Goal: Communication & Community: Ask a question

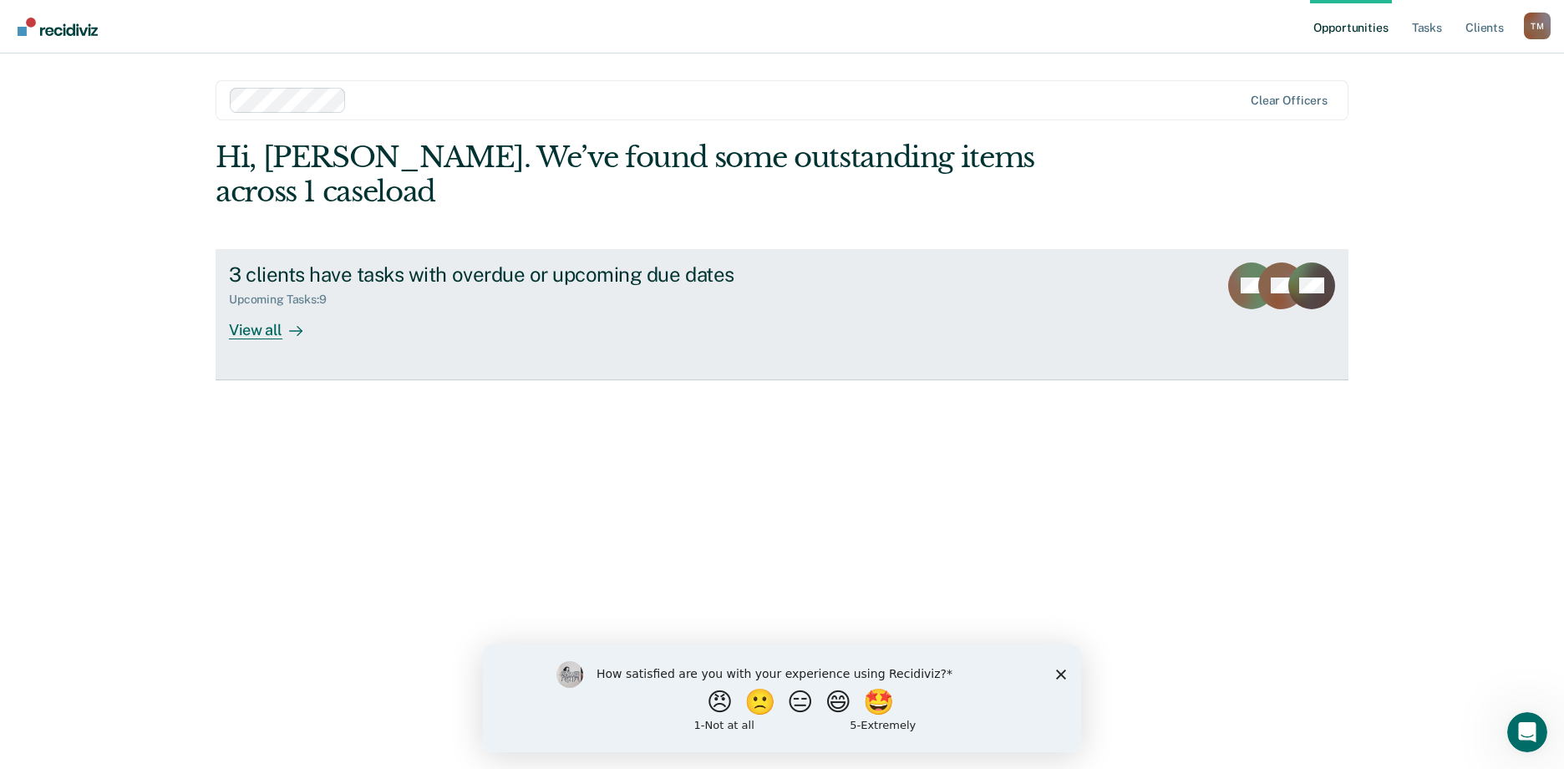
click at [298, 326] on icon at bounding box center [299, 330] width 4 height 9
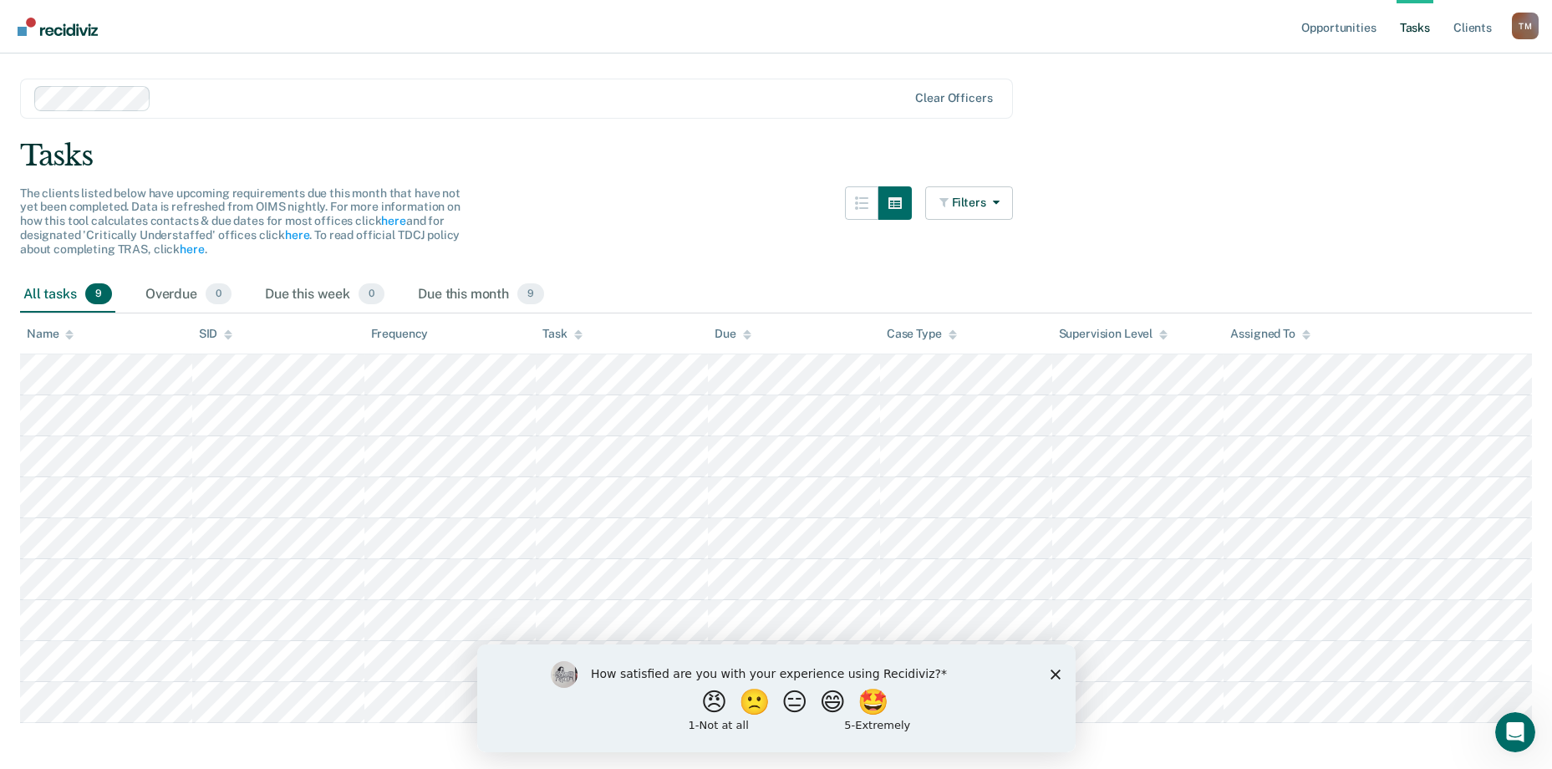
scroll to position [58, 0]
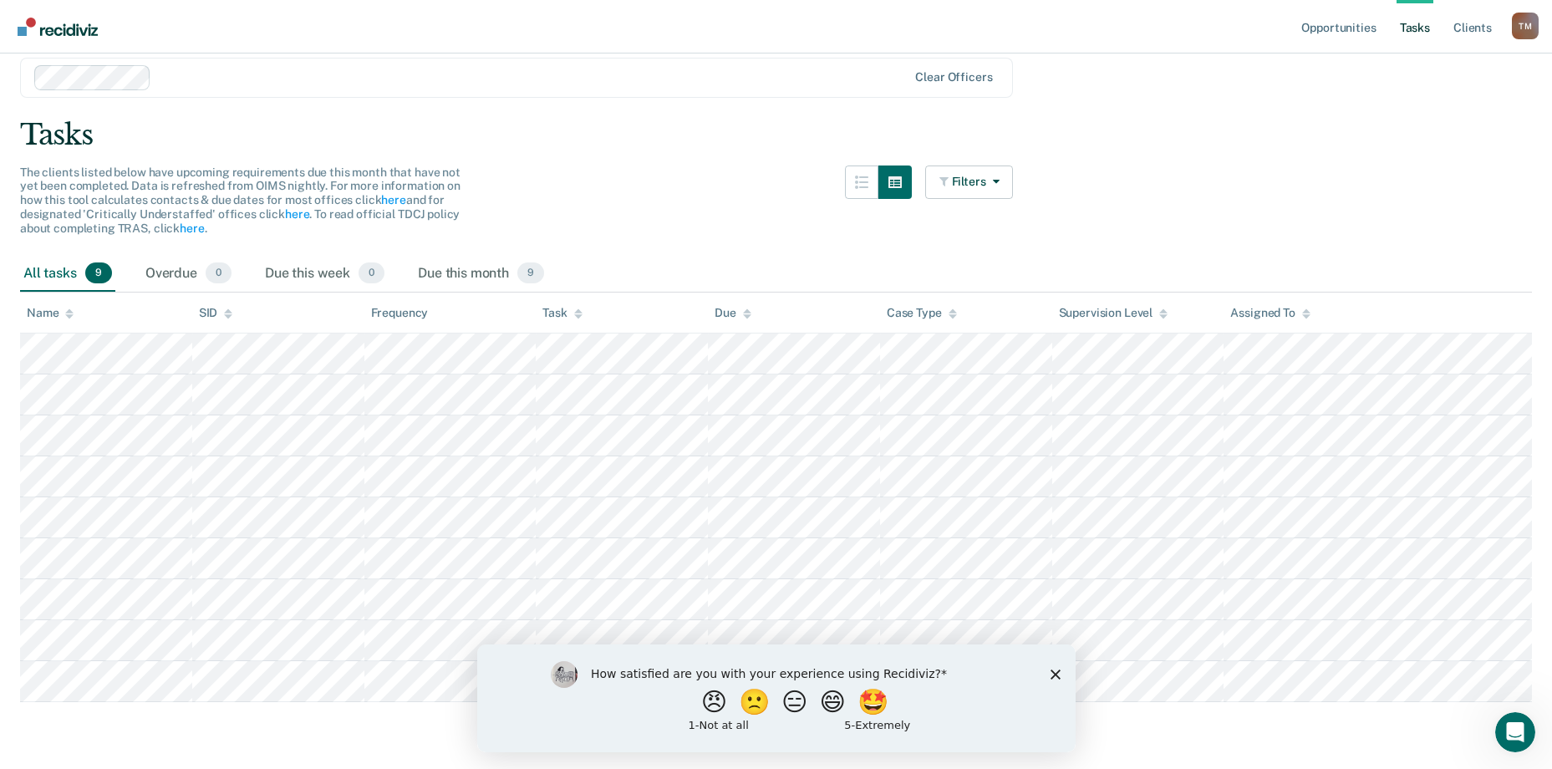
click at [1052, 670] on polygon "Close survey" at bounding box center [1054, 673] width 10 height 10
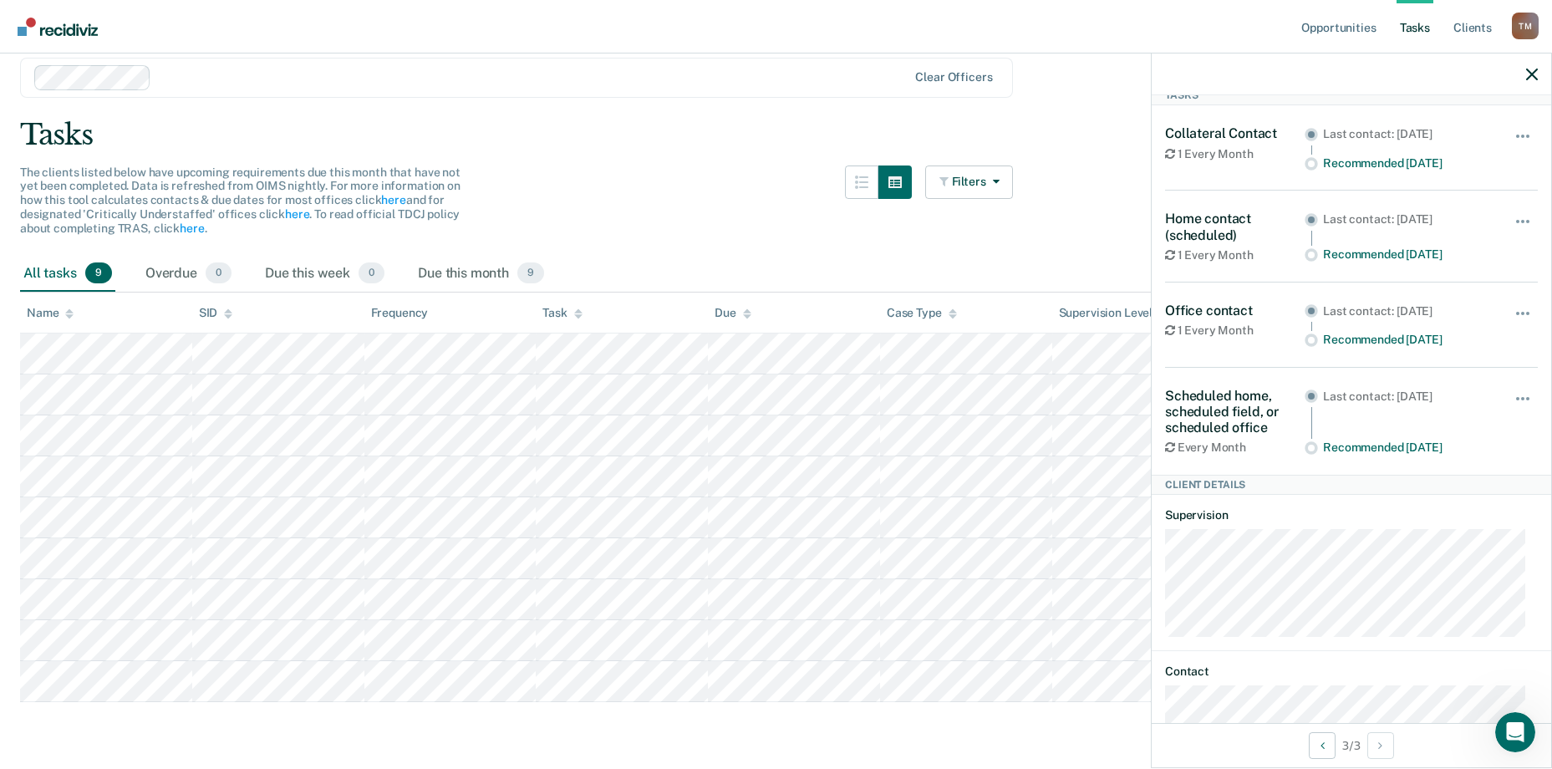
scroll to position [0, 0]
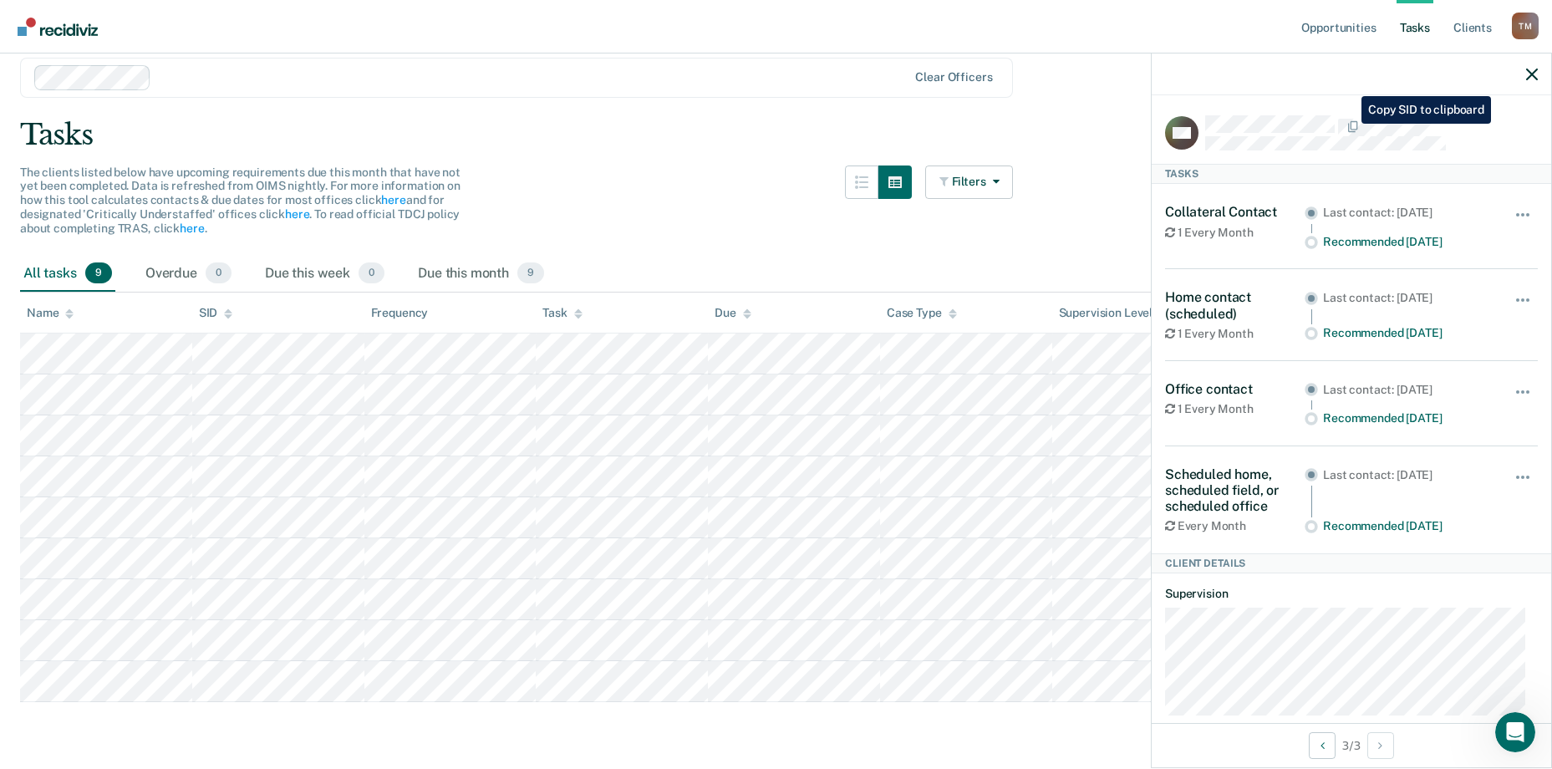
drag, startPoint x: 1390, startPoint y: 154, endPoint x: 1210, endPoint y: 5, distance: 233.9
click at [1376, 109] on div "RW Tasks Collateral Contact 1 Every Month Last contact: [DATE] Recommended [DAT…" at bounding box center [1350, 409] width 399 height 628
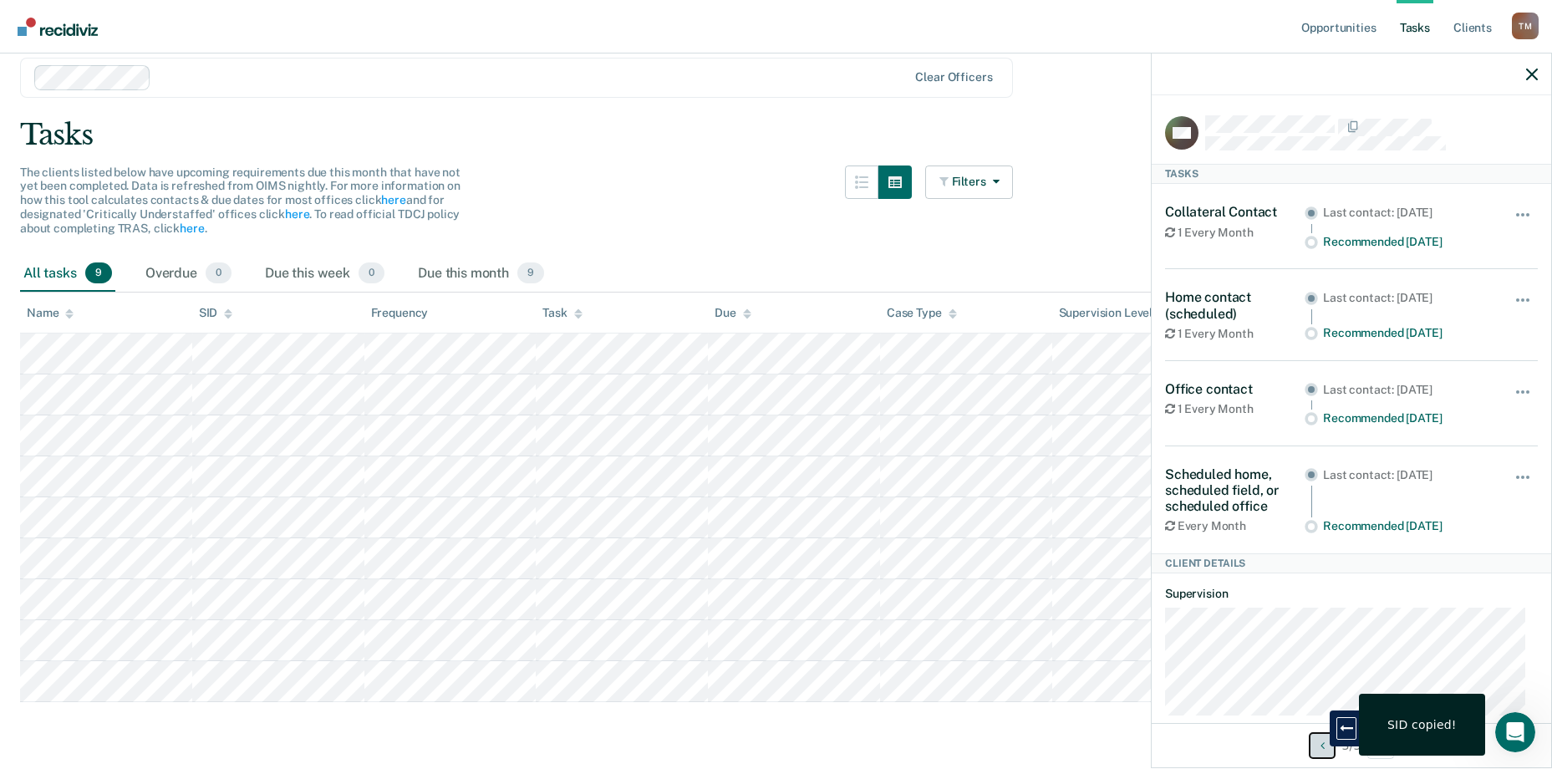
click at [1320, 744] on icon "Previous Client" at bounding box center [1322, 745] width 4 height 12
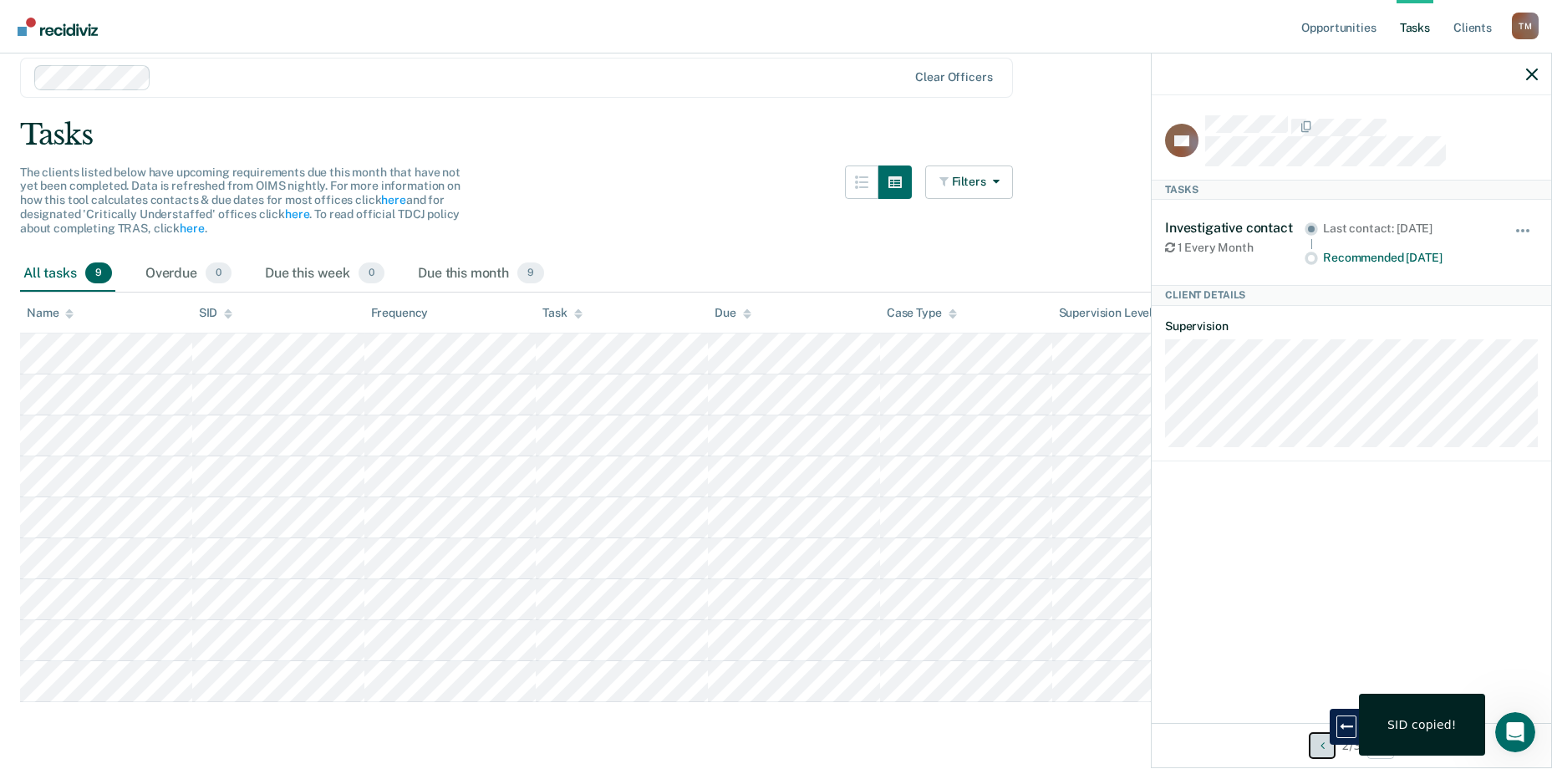
click at [1320, 744] on icon "Previous Client" at bounding box center [1322, 745] width 4 height 12
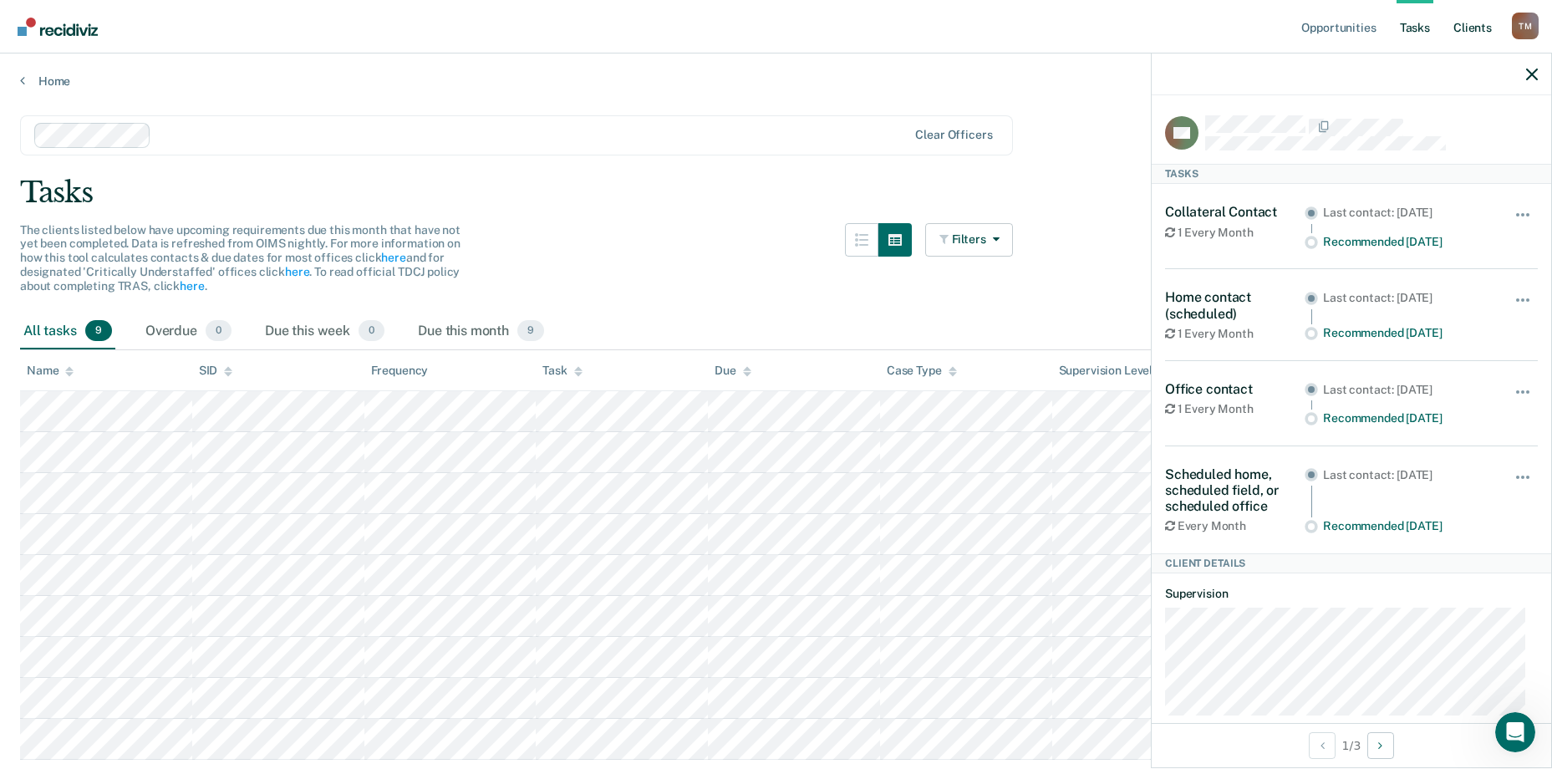
click at [1471, 25] on link "Client s" at bounding box center [1472, 26] width 45 height 53
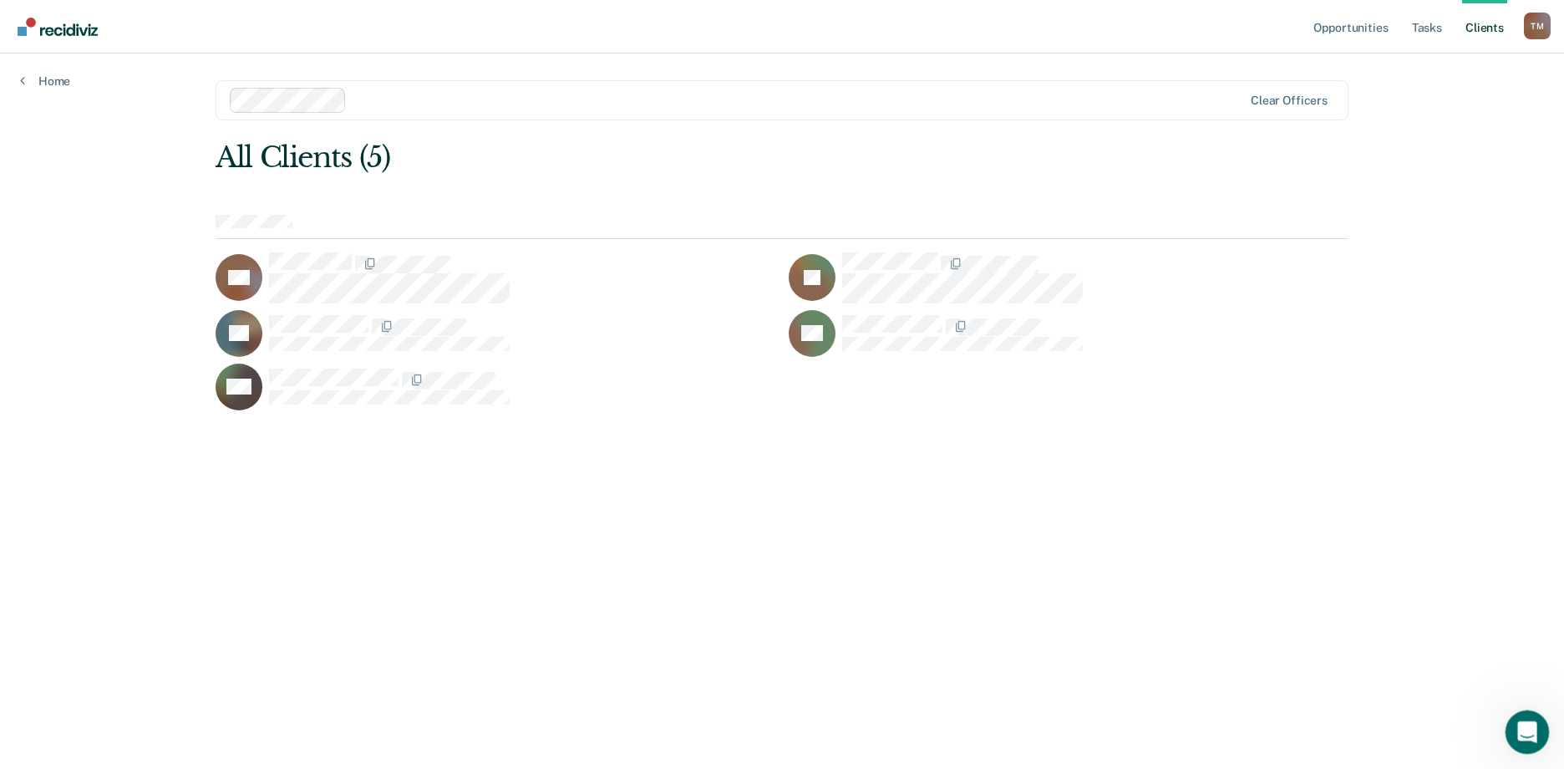
click at [1519, 730] on icon "Open Intercom Messenger" at bounding box center [1526, 730] width 28 height 28
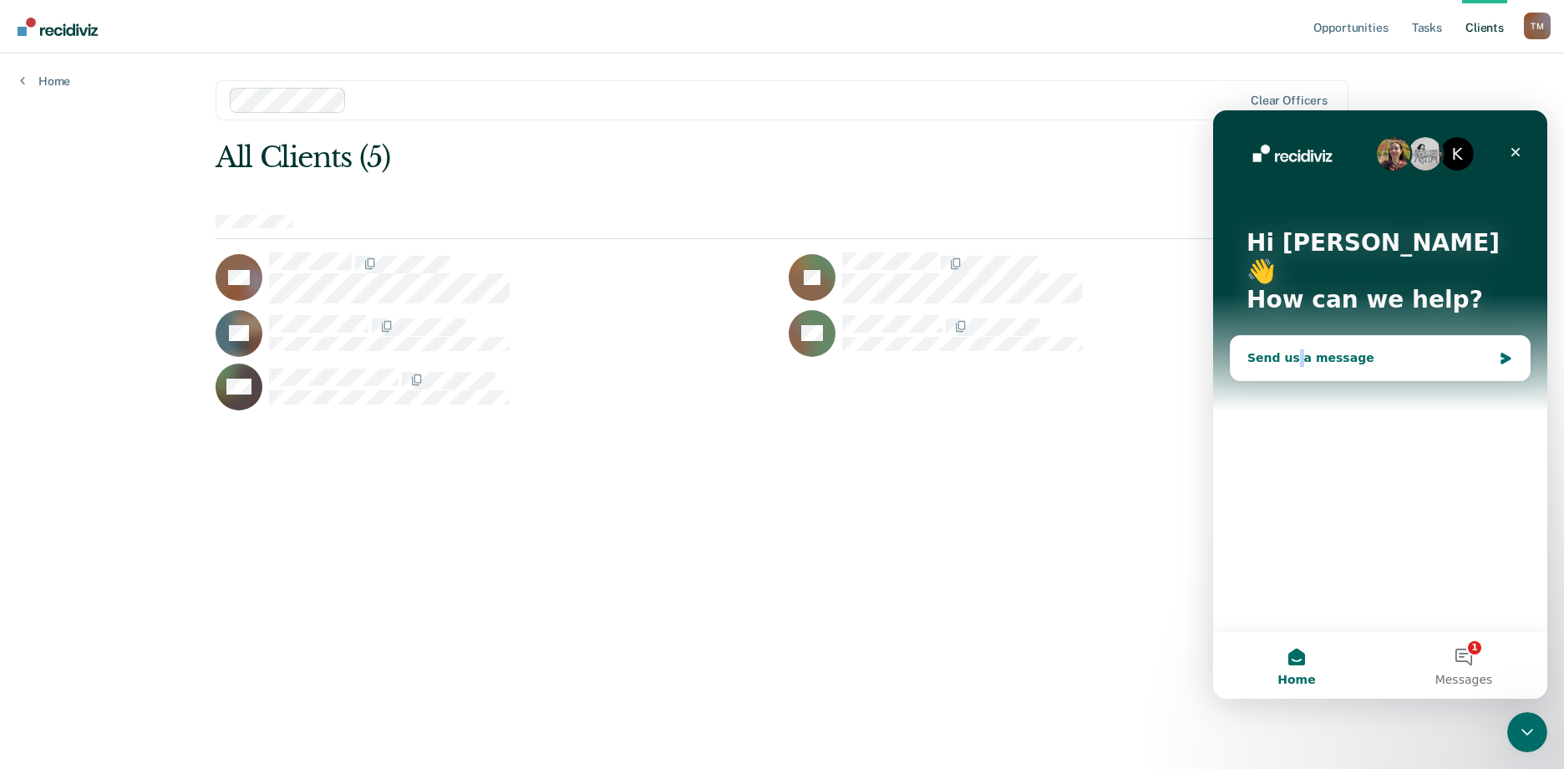
click at [1293, 349] on div "Send us a message" at bounding box center [1369, 358] width 245 height 18
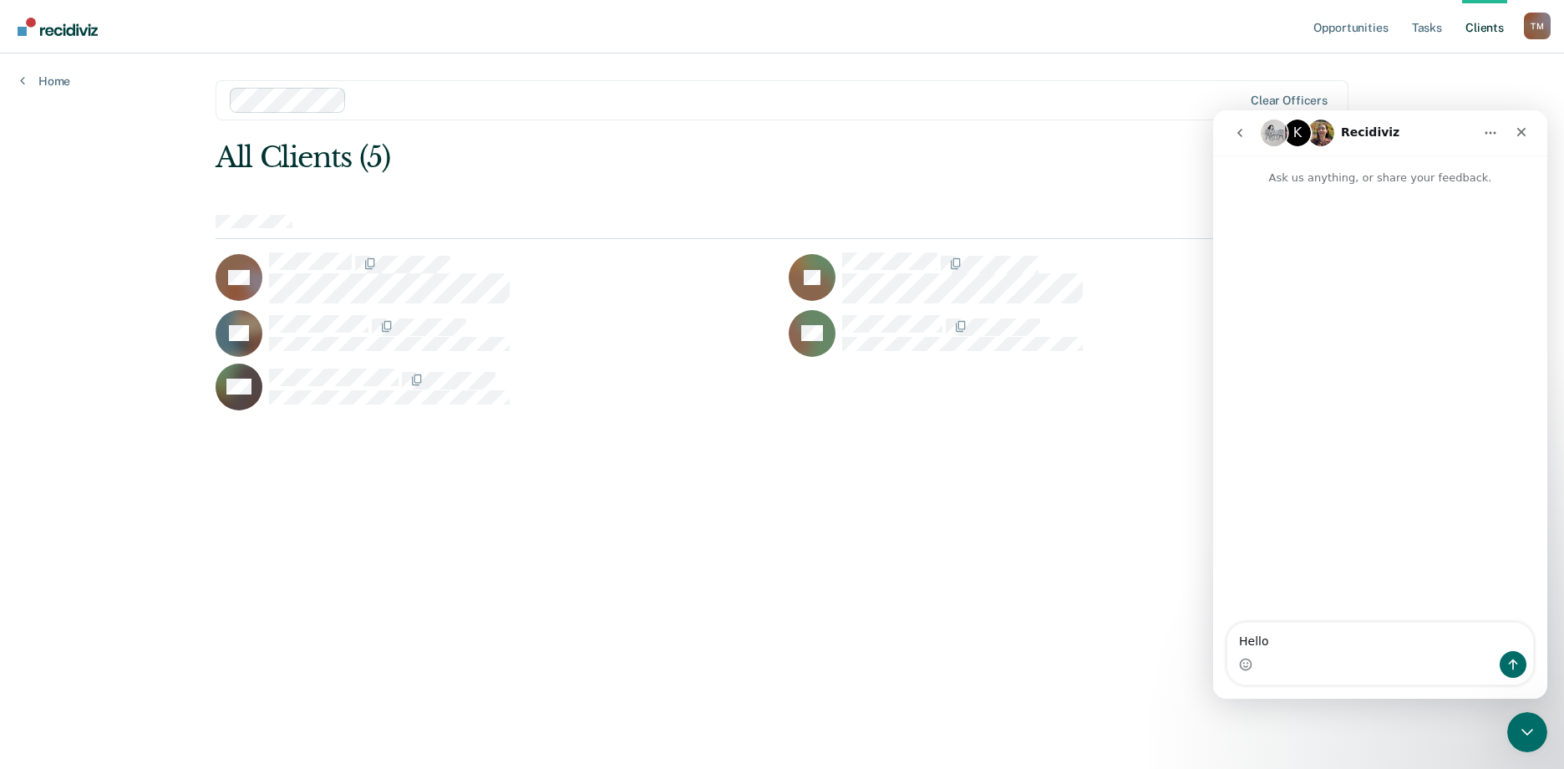
type textarea "Hello,"
click at [1245, 643] on textarea "Message…" at bounding box center [1380, 636] width 306 height 28
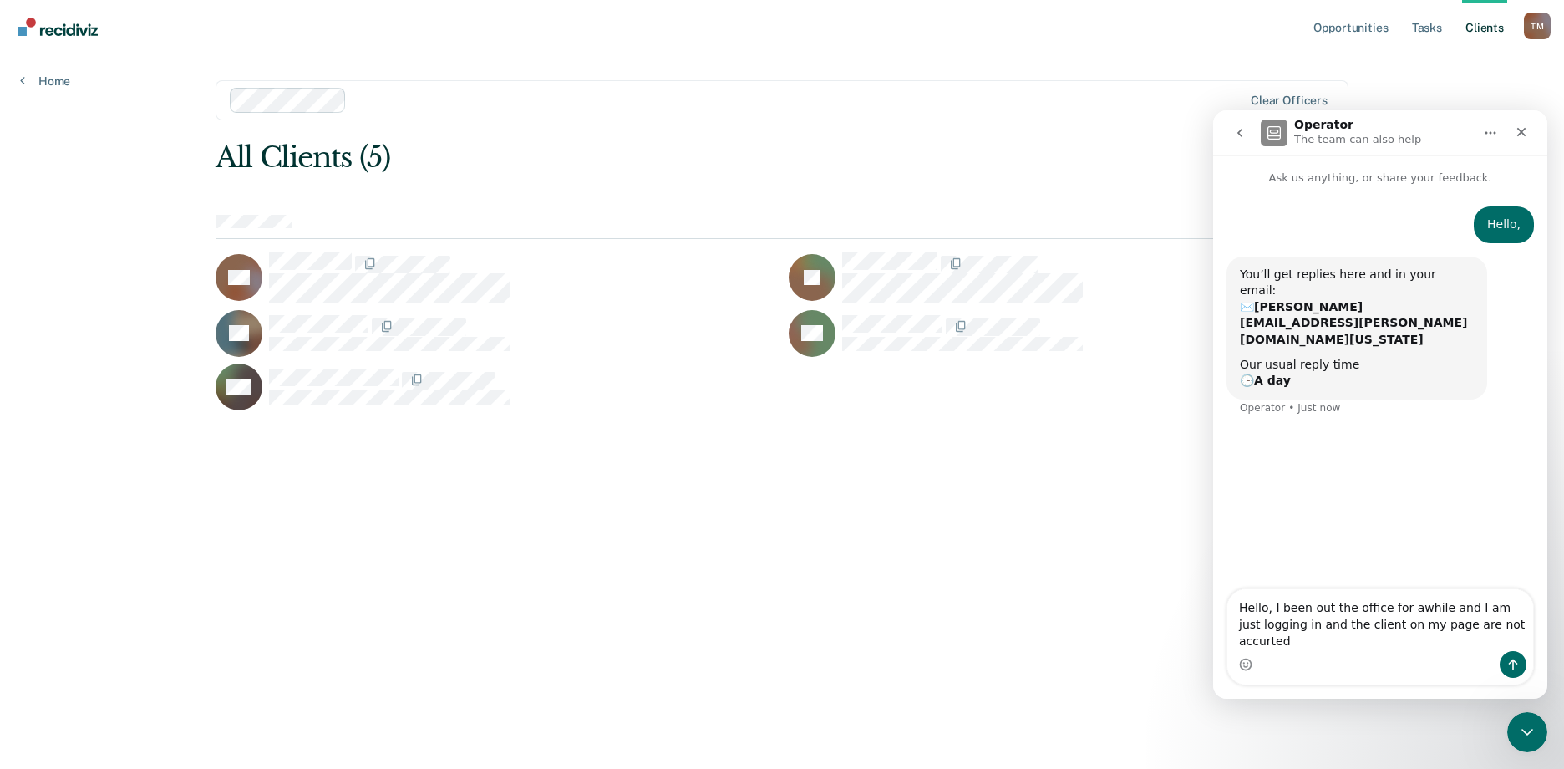
drag, startPoint x: 1496, startPoint y: 638, endPoint x: 1478, endPoint y: 640, distance: 18.5
drag, startPoint x: 1471, startPoint y: 644, endPoint x: 1522, endPoint y: 637, distance: 50.7
click at [1522, 638] on textarea "Hello, I been out the office for awhile and I am just logging in and the client…" at bounding box center [1380, 620] width 306 height 62
drag, startPoint x: 1475, startPoint y: 633, endPoint x: 1440, endPoint y: 652, distance: 40.0
click at [1440, 652] on div "Intercom messenger" at bounding box center [1380, 664] width 306 height 27
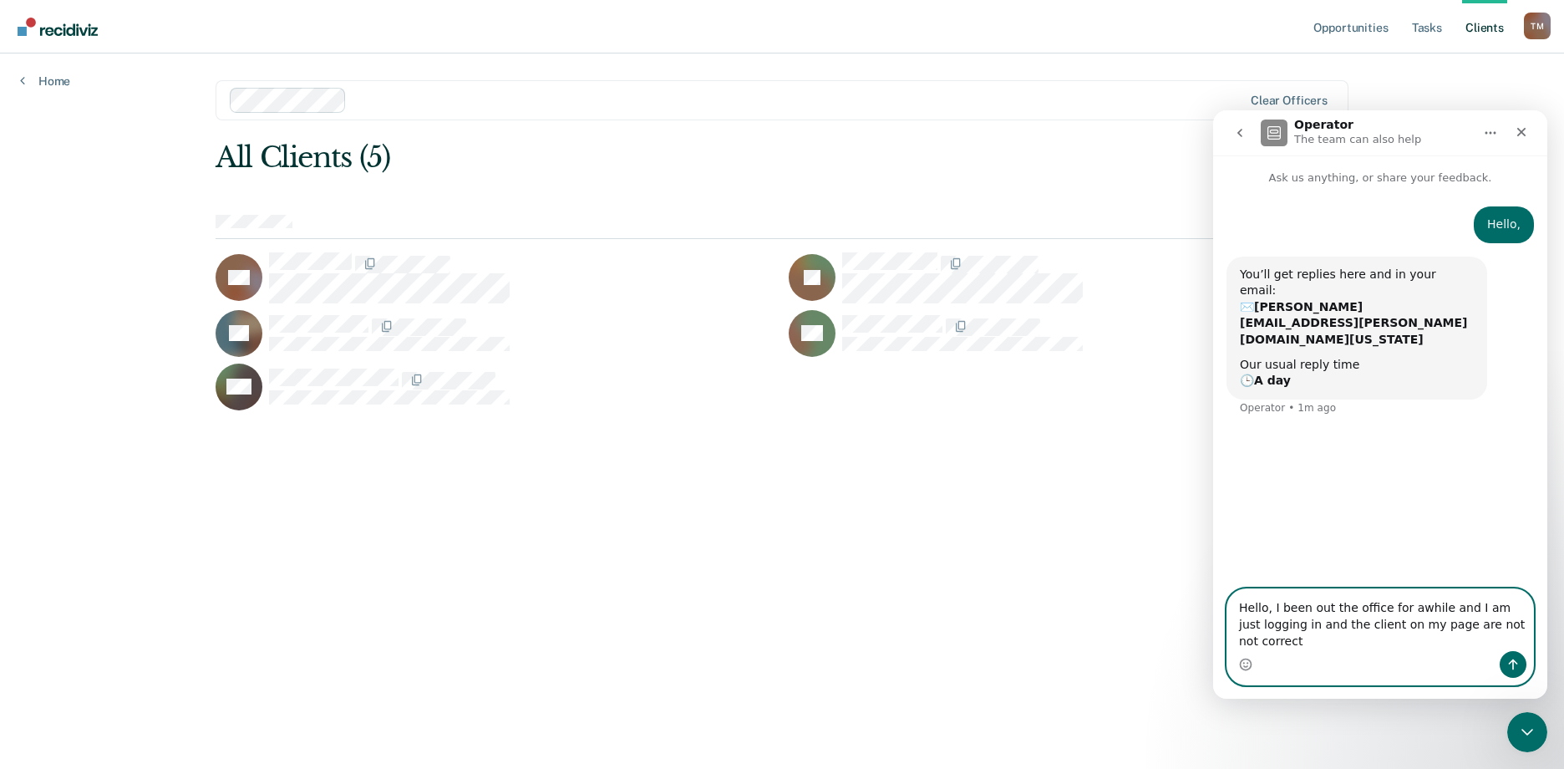
drag, startPoint x: 1476, startPoint y: 623, endPoint x: 1491, endPoint y: 624, distance: 15.1
click at [1491, 624] on textarea "Hello, I been out the office for awhile and I am just logging in and the client…" at bounding box center [1380, 620] width 306 height 62
paste textarea "06073497"
drag, startPoint x: 1289, startPoint y: 638, endPoint x: 1219, endPoint y: 628, distance: 70.8
click at [1240, 638] on textarea "Hello, I been out the office for a while and I am just logging in and the clien…" at bounding box center [1380, 620] width 306 height 62
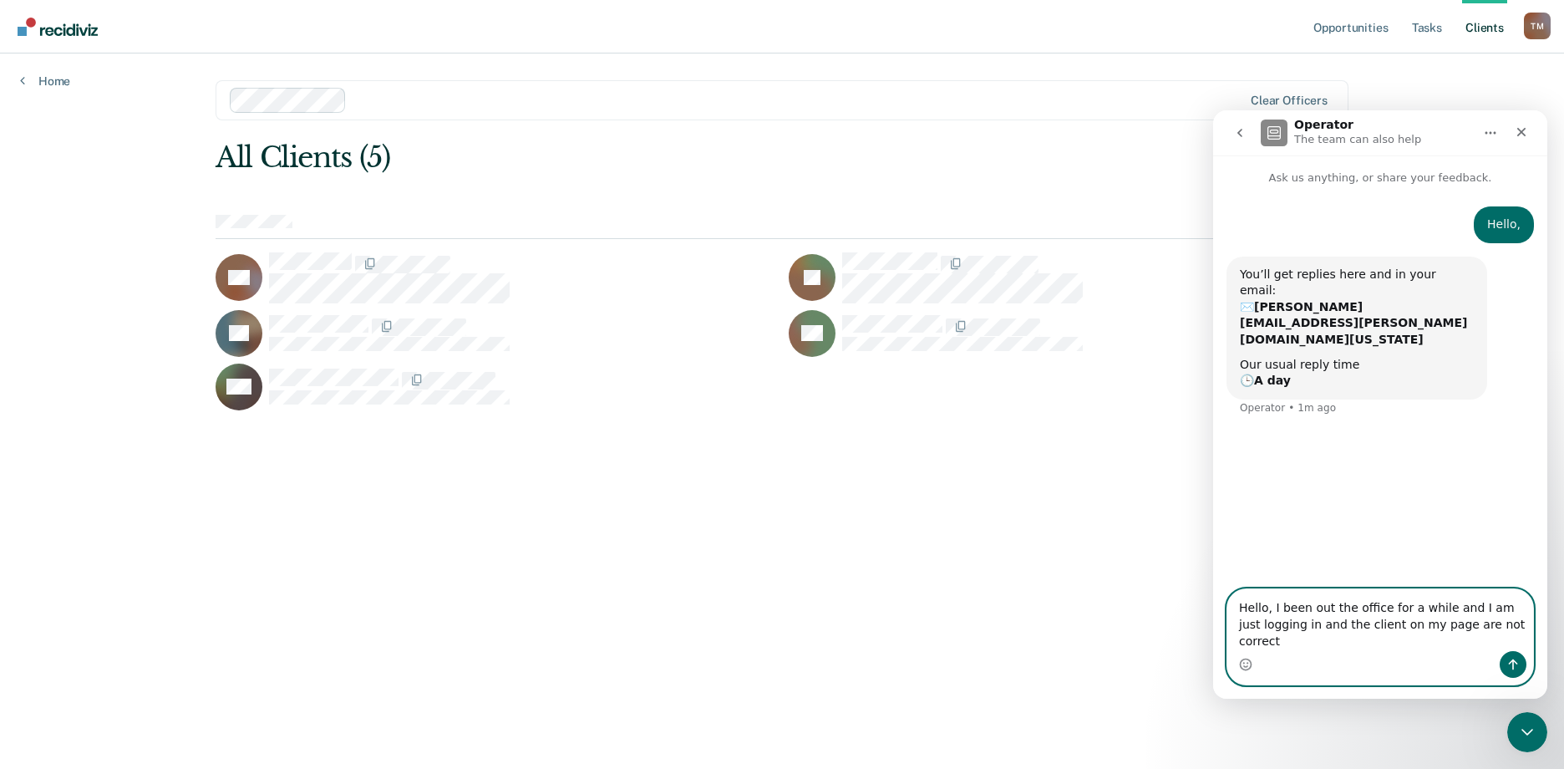
type textarea "Hello, I been out the office for a while and I am just logging in and the clien…"
click at [1512, 655] on button "Send a message…" at bounding box center [1513, 664] width 27 height 27
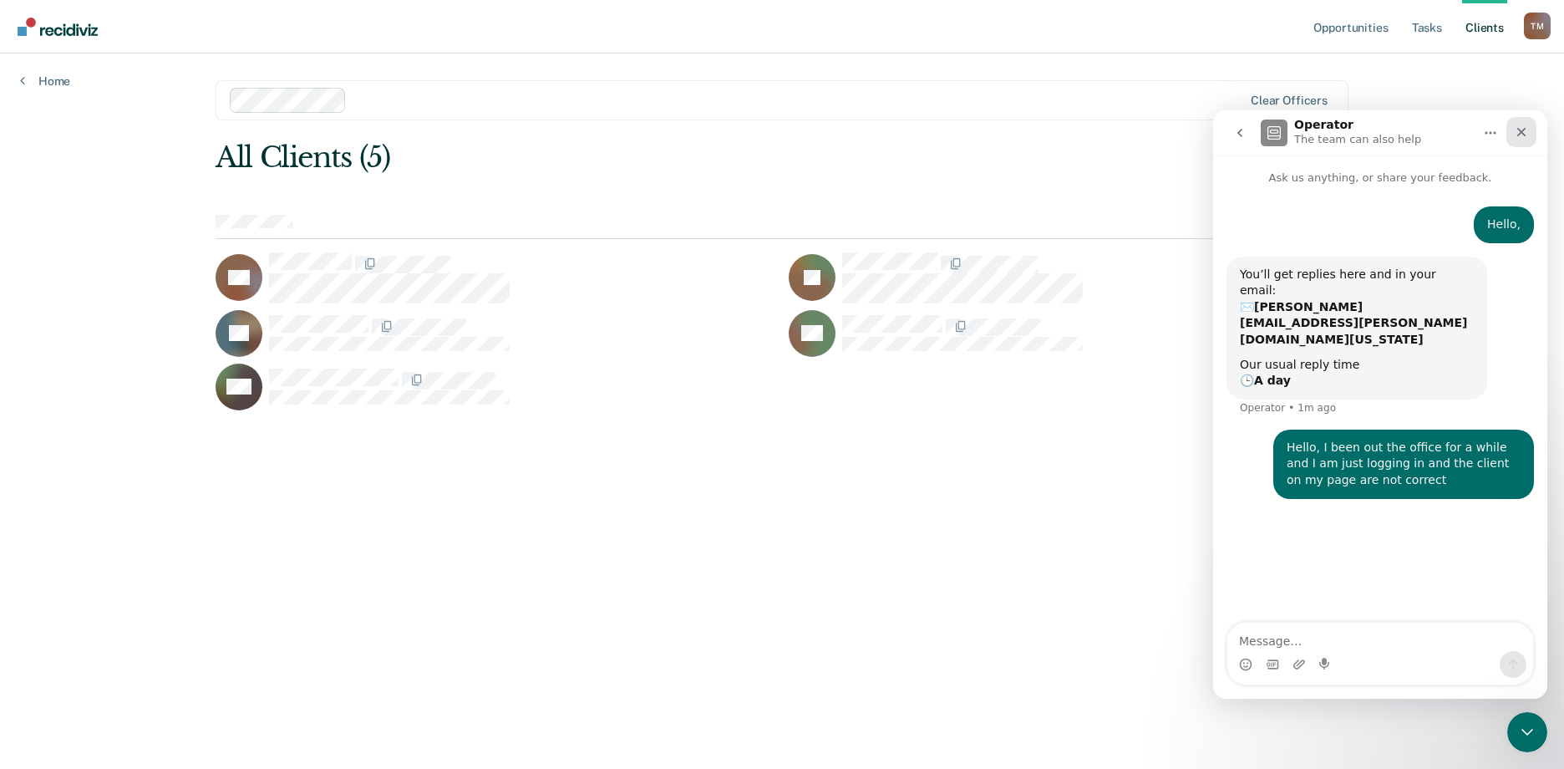
click at [1518, 126] on icon "Close" at bounding box center [1521, 131] width 13 height 13
